Goal: Task Accomplishment & Management: Manage account settings

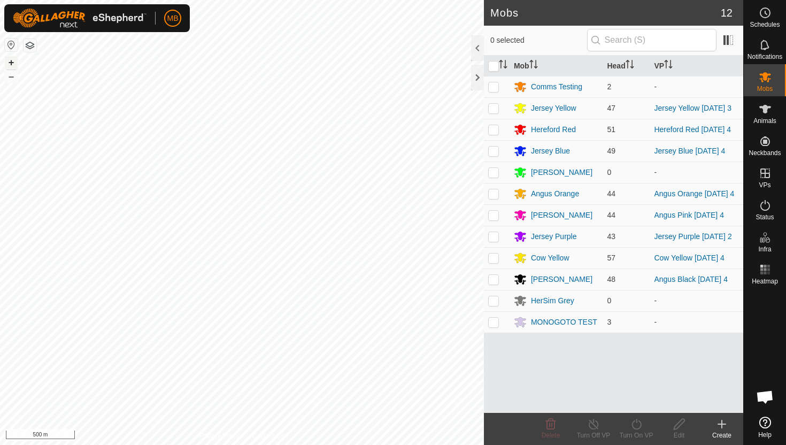
click at [13, 61] on button "+" at bounding box center [11, 62] width 13 height 13
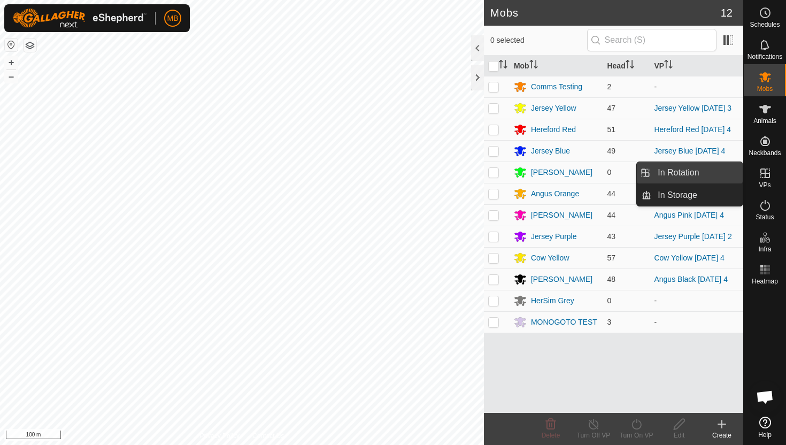
click at [706, 172] on link "In Rotation" at bounding box center [696, 172] width 91 height 21
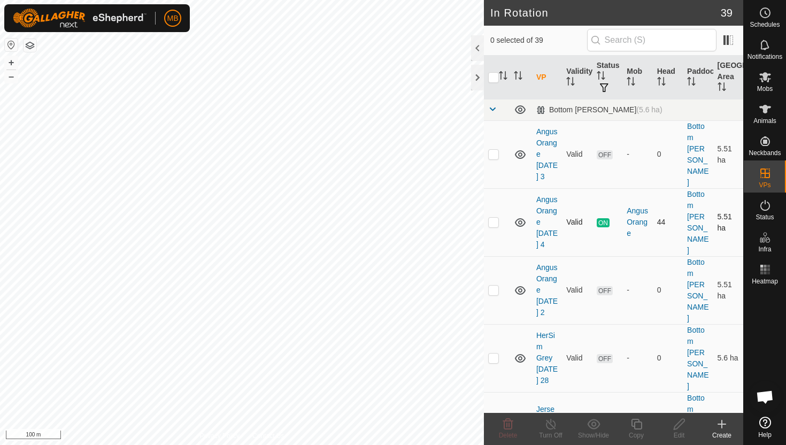
click at [493, 218] on p-checkbox at bounding box center [493, 222] width 11 height 9
checkbox input "true"
click at [632, 423] on icon at bounding box center [636, 424] width 13 height 13
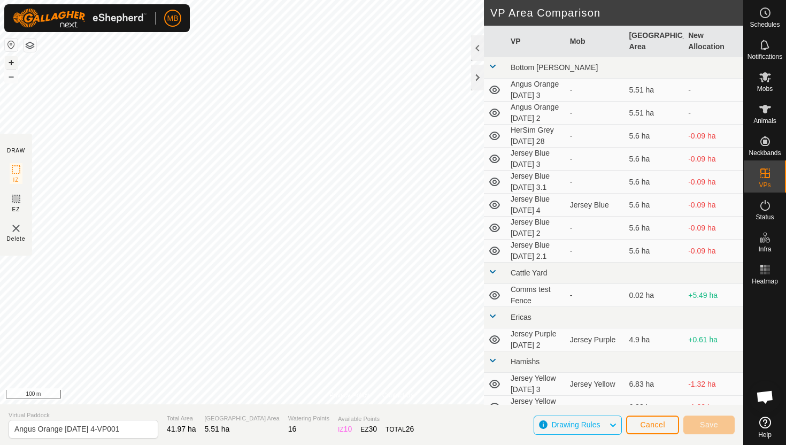
click at [13, 60] on button "+" at bounding box center [11, 62] width 13 height 13
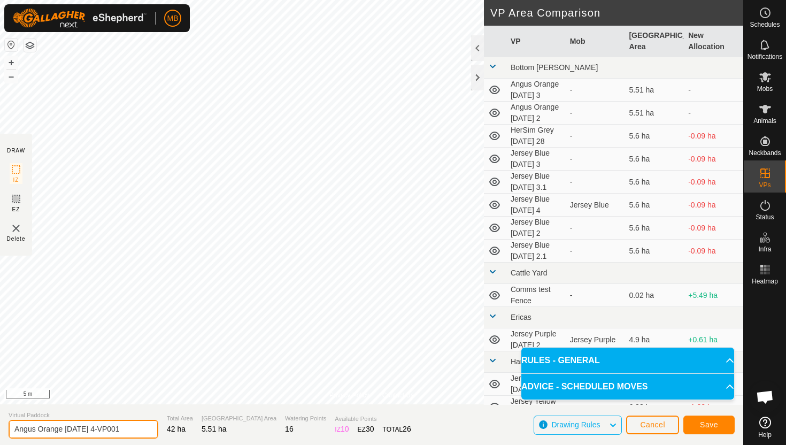
click at [131, 431] on input "Angus Orange [DATE] 4-VP001" at bounding box center [84, 429] width 150 height 19
type input "Angus Orange [DATE] 4.1"
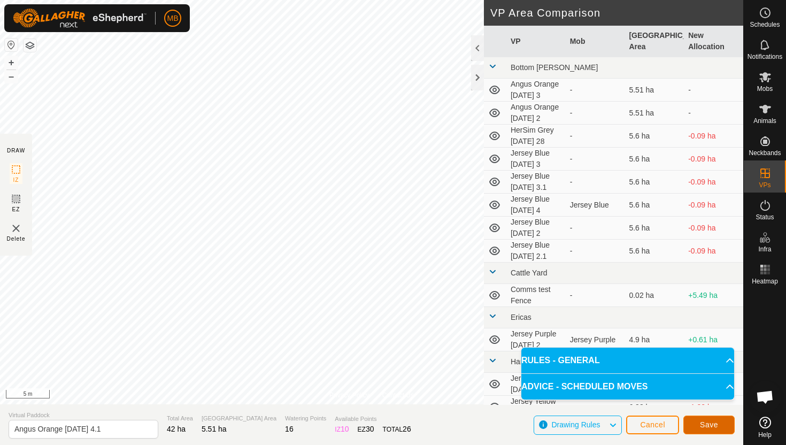
click at [712, 423] on span "Save" at bounding box center [709, 424] width 18 height 9
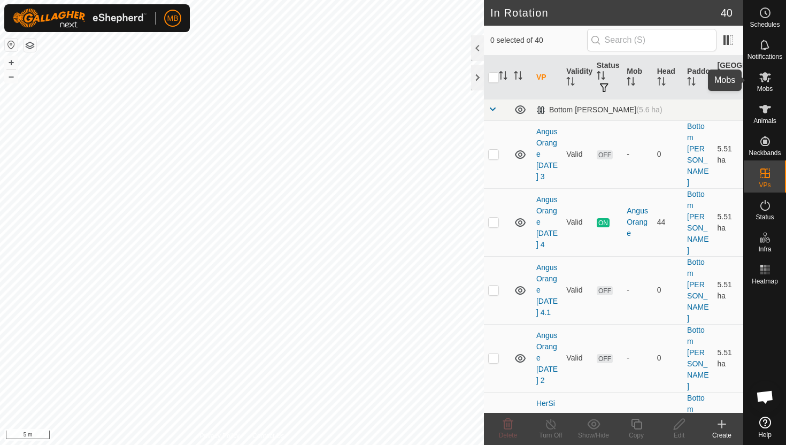
click at [761, 80] on icon at bounding box center [765, 77] width 12 height 10
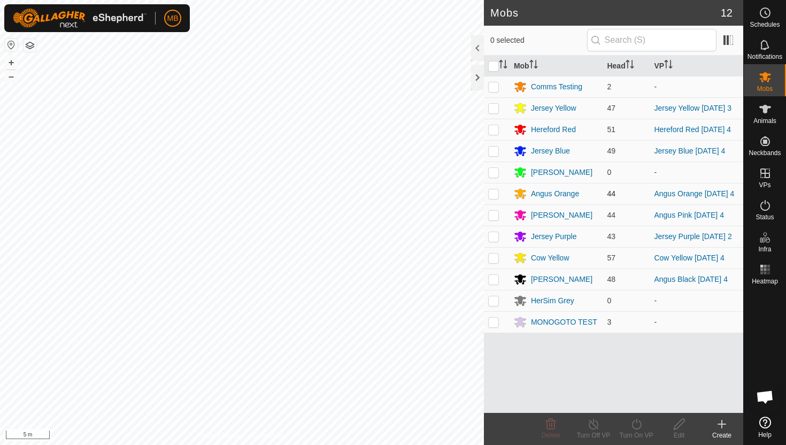
click at [497, 195] on p-checkbox at bounding box center [493, 193] width 11 height 9
checkbox input "true"
click at [637, 422] on icon at bounding box center [636, 424] width 13 height 13
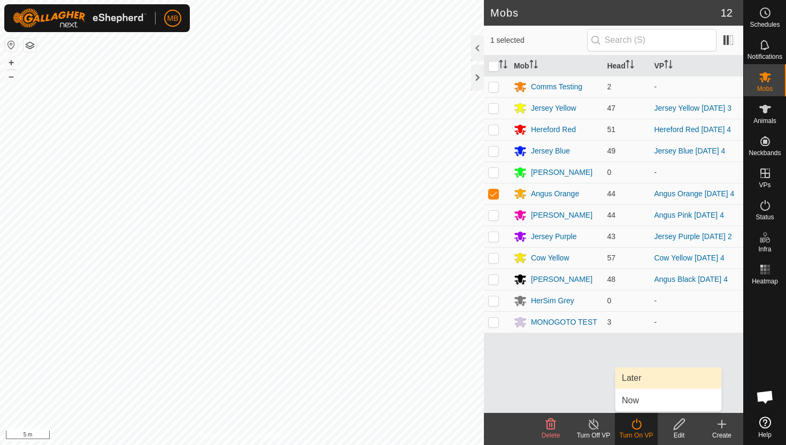
click at [639, 380] on link "Later" at bounding box center [668, 377] width 106 height 21
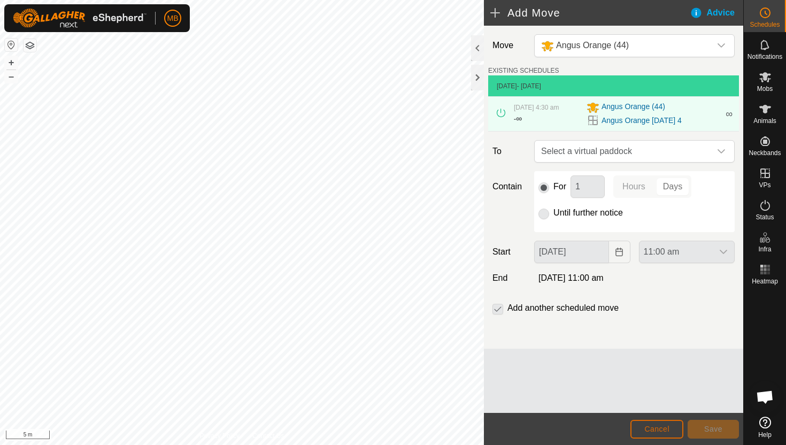
click at [652, 428] on span "Cancel" at bounding box center [656, 428] width 25 height 9
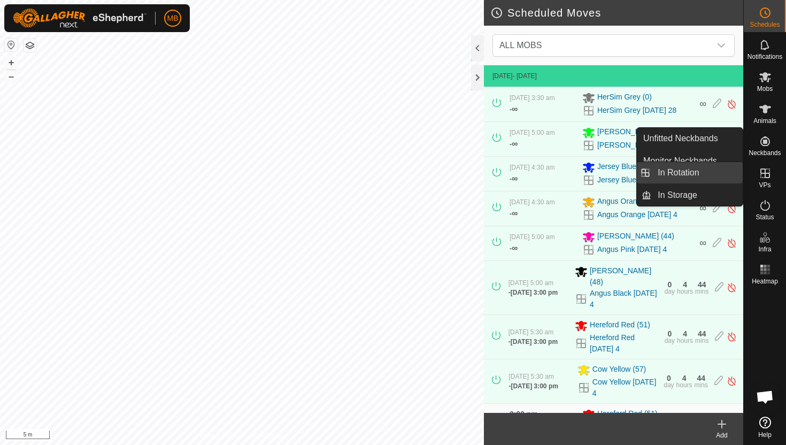
click at [701, 179] on link "In Rotation" at bounding box center [696, 172] width 91 height 21
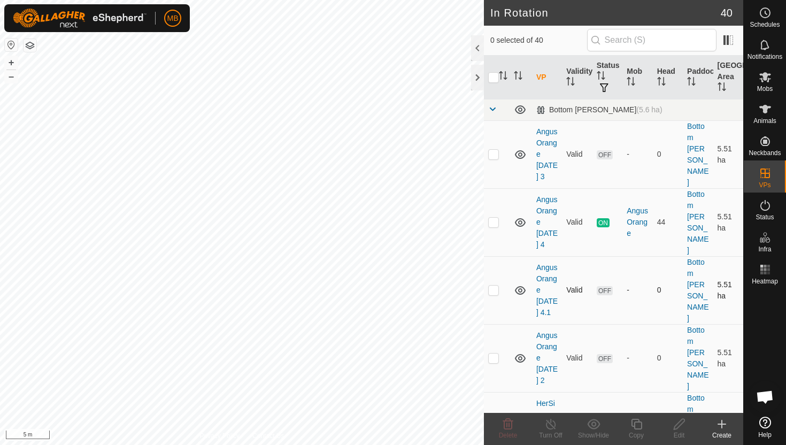
click at [493, 285] on p-checkbox at bounding box center [493, 289] width 11 height 9
checkbox input "true"
click at [682, 422] on icon at bounding box center [679, 424] width 11 height 11
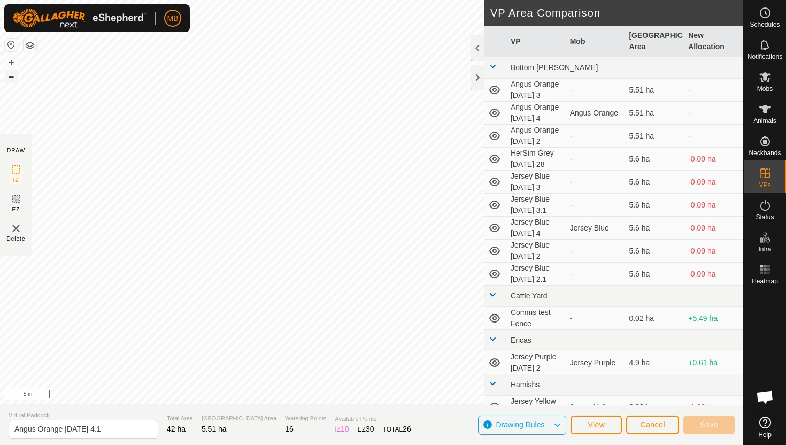
click at [14, 78] on button "–" at bounding box center [11, 76] width 13 height 13
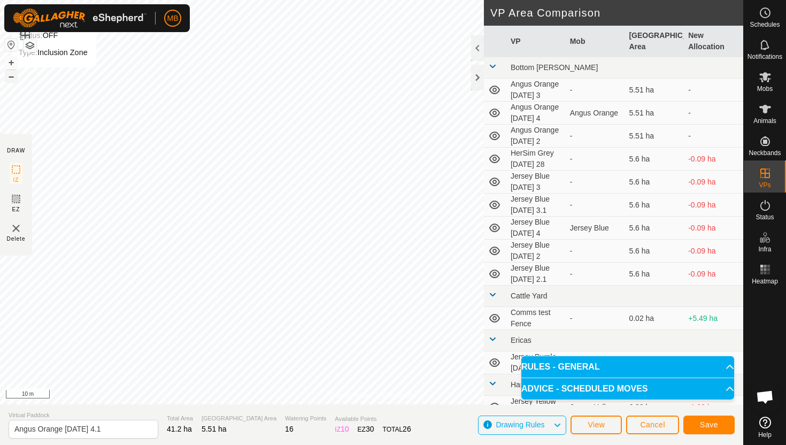
click at [13, 78] on button "–" at bounding box center [11, 76] width 13 height 13
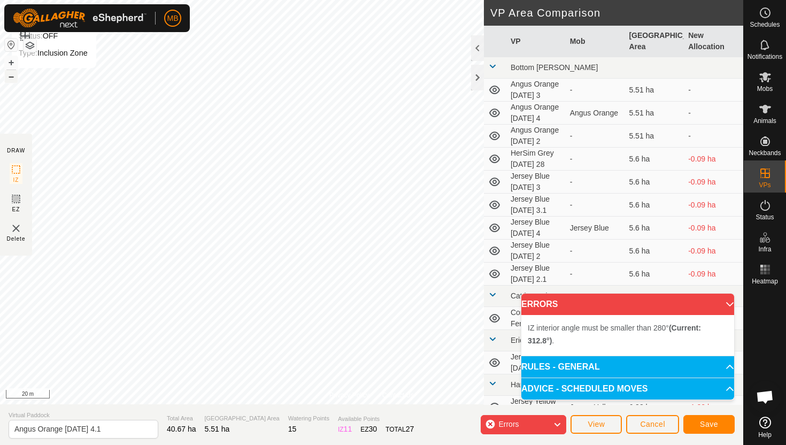
click at [11, 79] on button "–" at bounding box center [11, 76] width 13 height 13
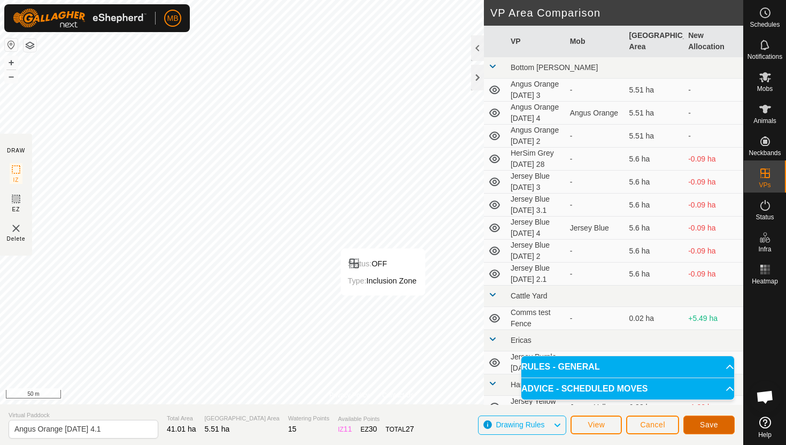
click at [709, 420] on span "Save" at bounding box center [709, 424] width 18 height 9
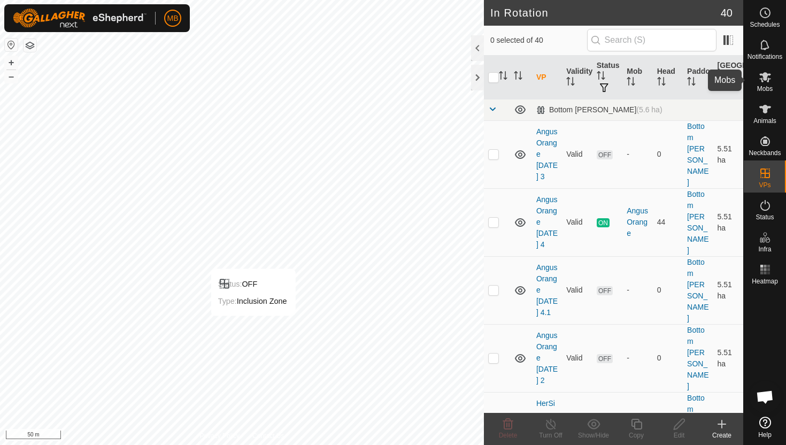
click at [764, 83] on icon at bounding box center [765, 77] width 13 height 13
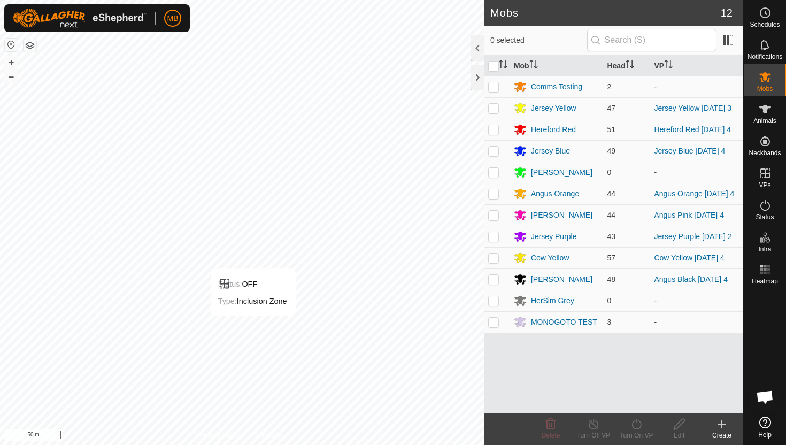
click at [494, 196] on p-checkbox at bounding box center [493, 193] width 11 height 9
checkbox input "true"
click at [636, 422] on icon at bounding box center [636, 424] width 10 height 11
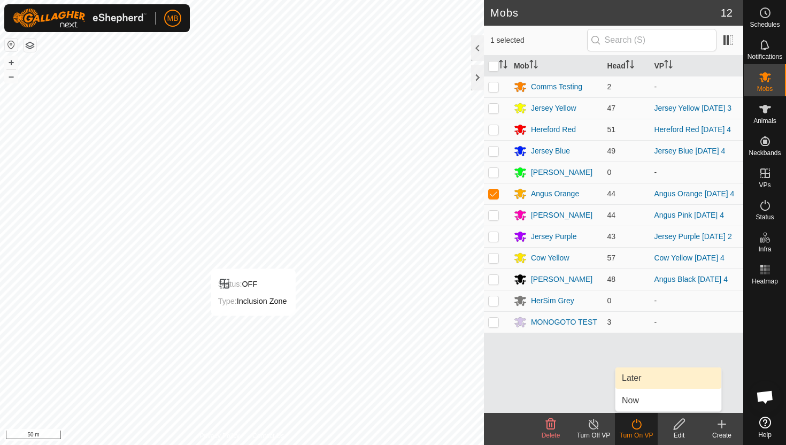
click at [636, 376] on link "Later" at bounding box center [668, 377] width 106 height 21
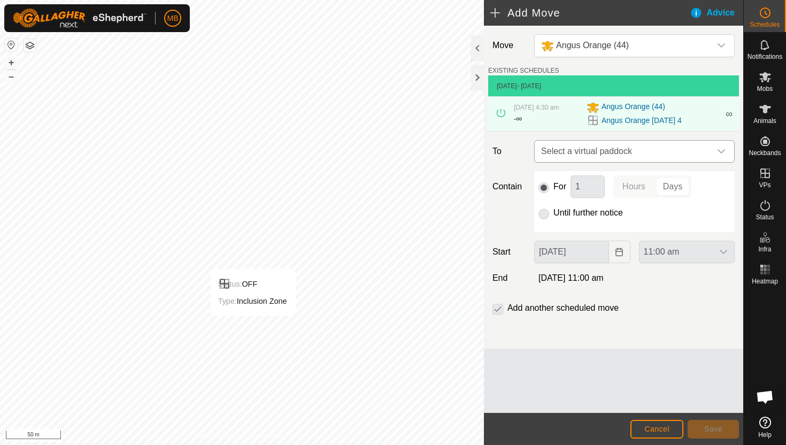
click at [721, 153] on icon "dropdown trigger" at bounding box center [721, 151] width 9 height 9
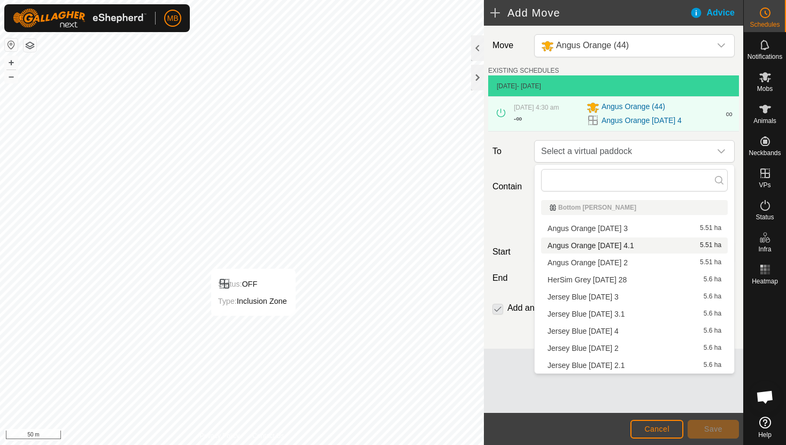
click at [630, 243] on li "Angus Orange [DATE] 4.1 5.51 ha" at bounding box center [634, 245] width 187 height 16
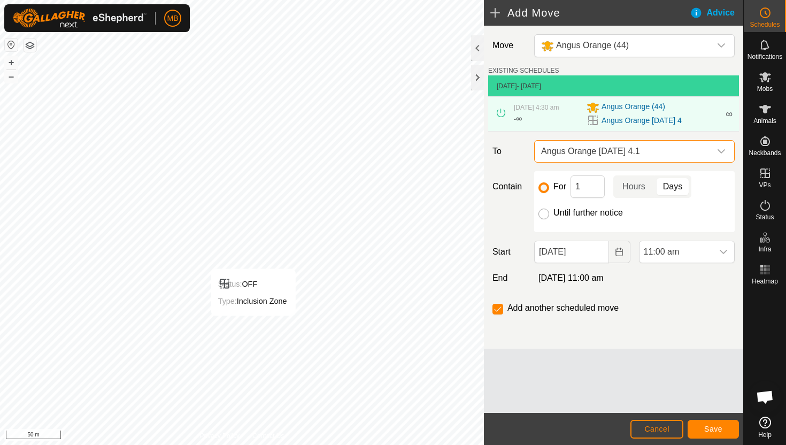
click at [544, 219] on input "Until further notice" at bounding box center [543, 213] width 11 height 11
radio input "true"
checkbox input "false"
click at [691, 253] on span "11:00 am" at bounding box center [675, 251] width 73 height 21
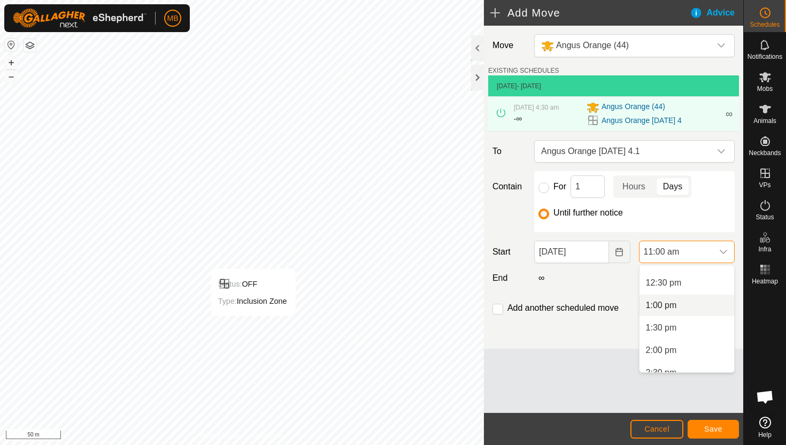
scroll to position [555, 0]
click at [684, 346] on li "2:00 pm" at bounding box center [686, 349] width 95 height 21
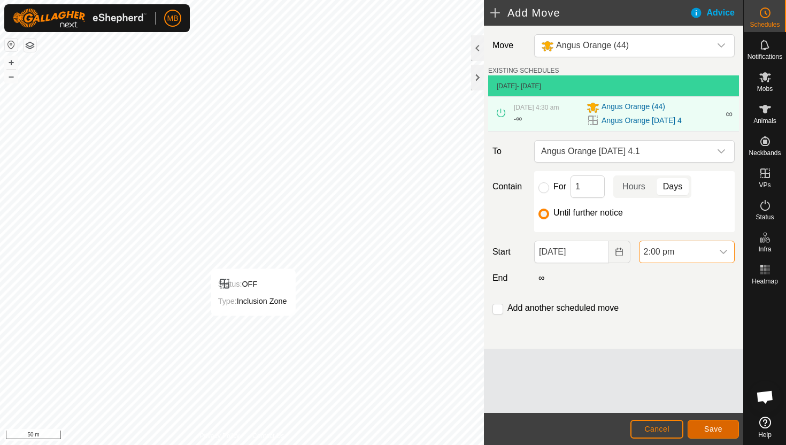
click at [717, 429] on span "Save" at bounding box center [713, 428] width 18 height 9
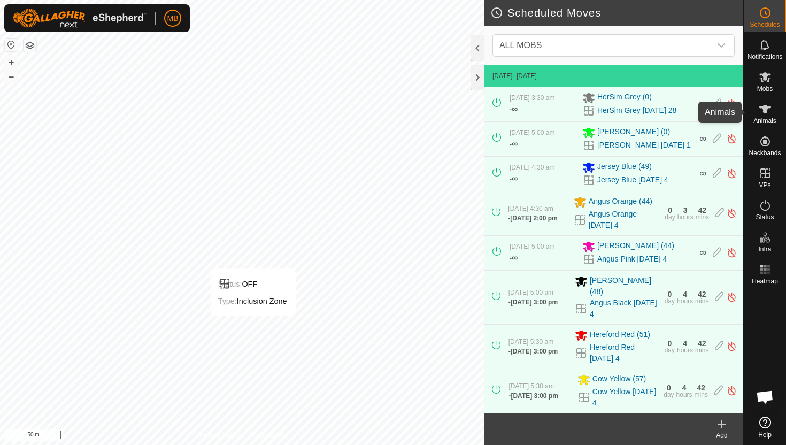
click at [764, 111] on icon at bounding box center [765, 109] width 12 height 9
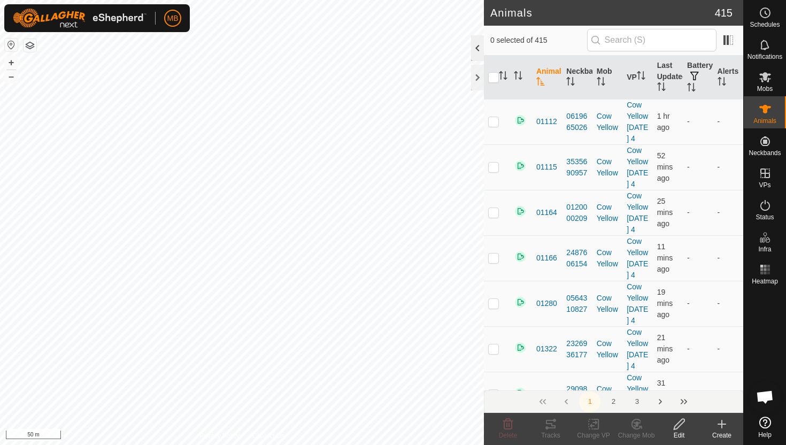
click at [474, 47] on div at bounding box center [477, 48] width 13 height 26
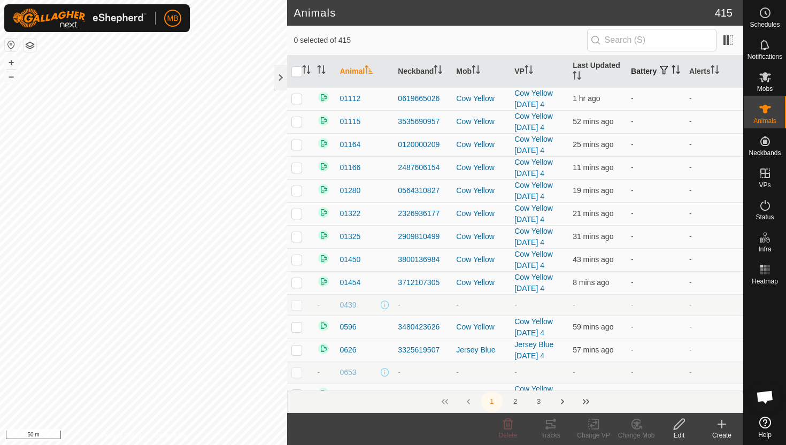
click at [671, 73] on icon "Activate to sort" at bounding box center [675, 69] width 9 height 9
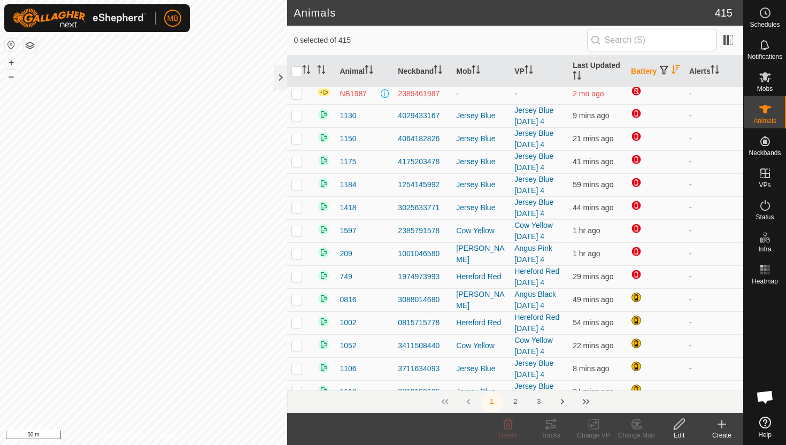
scroll to position [94, 0]
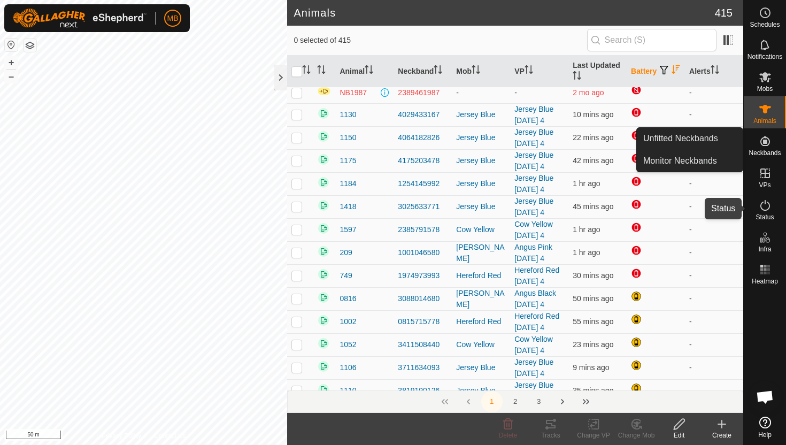
click at [762, 206] on icon at bounding box center [765, 205] width 13 height 13
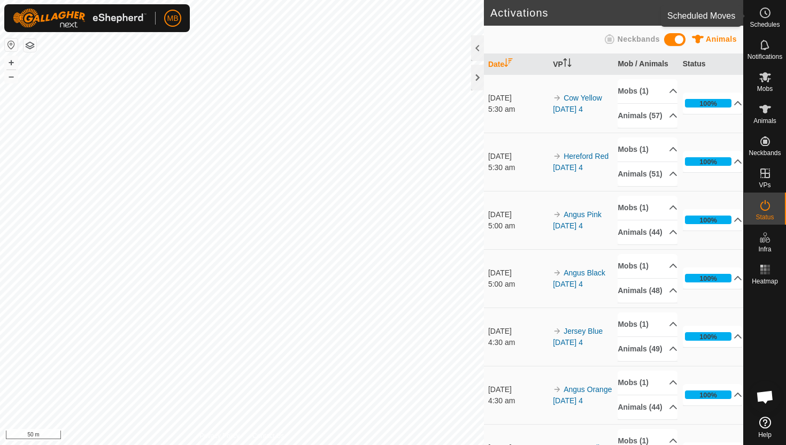
click at [766, 20] on es-schedule-vp-svg-icon at bounding box center [764, 12] width 19 height 17
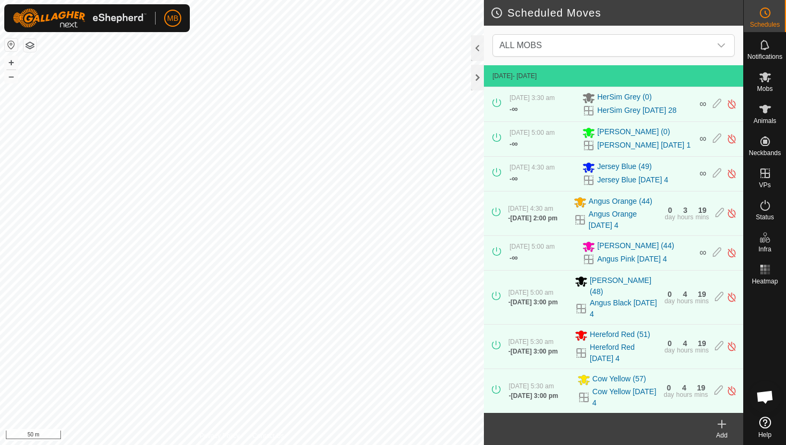
scroll to position [133, 0]
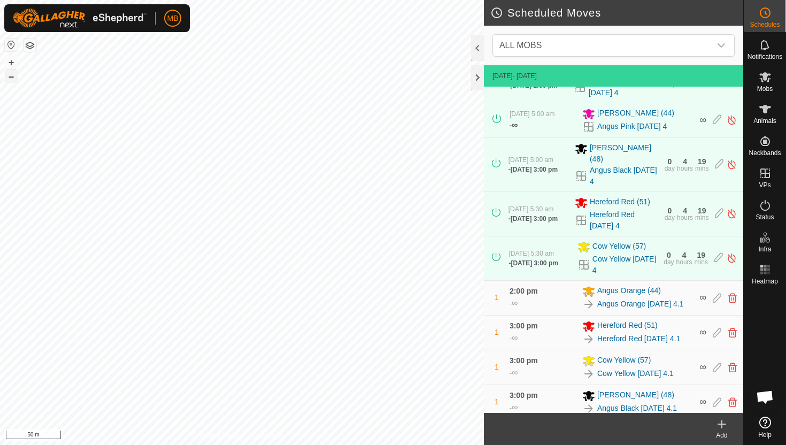
click at [10, 79] on button "–" at bounding box center [11, 76] width 13 height 13
